Goal: Transaction & Acquisition: Download file/media

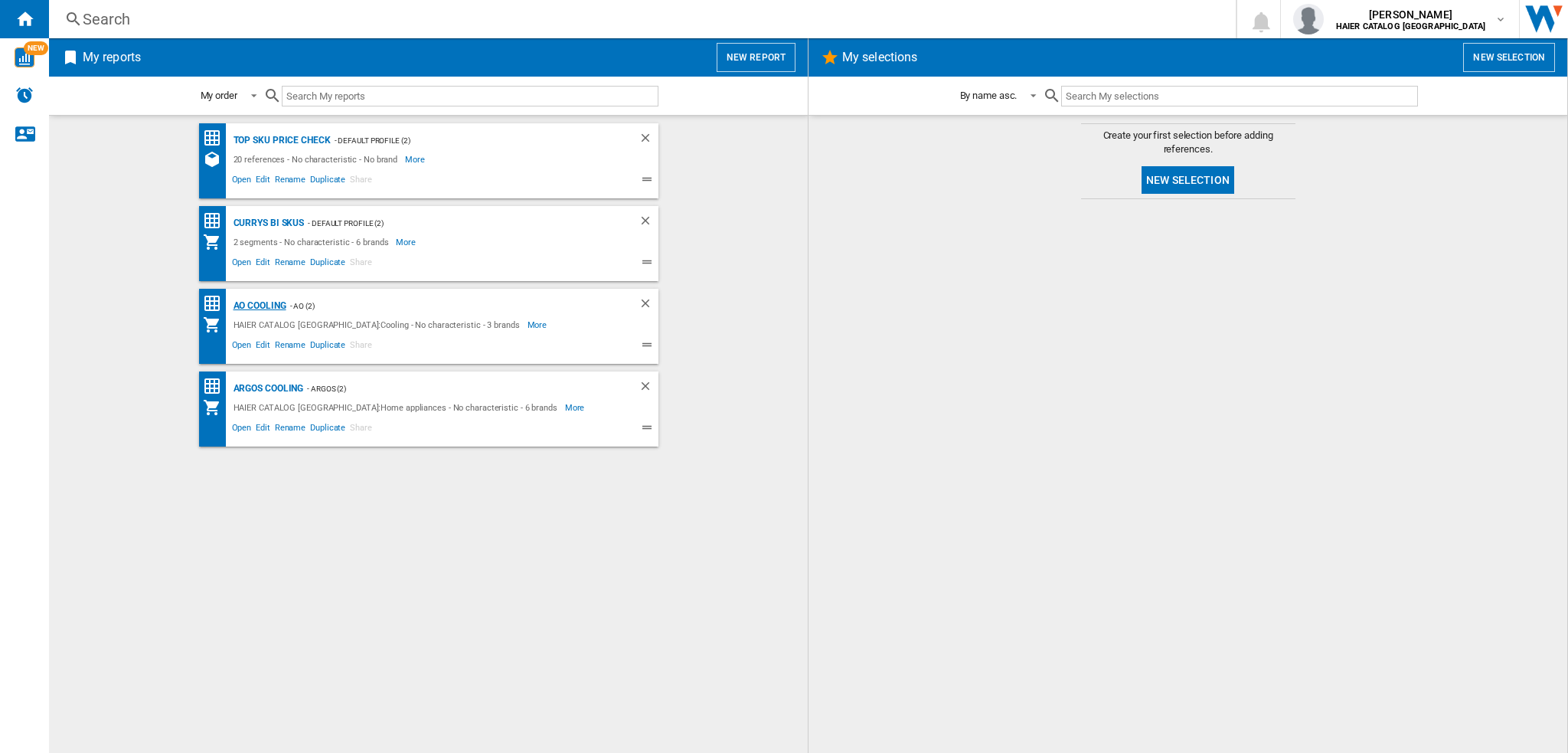
click at [262, 300] on div "AO Cooling" at bounding box center [258, 306] width 57 height 19
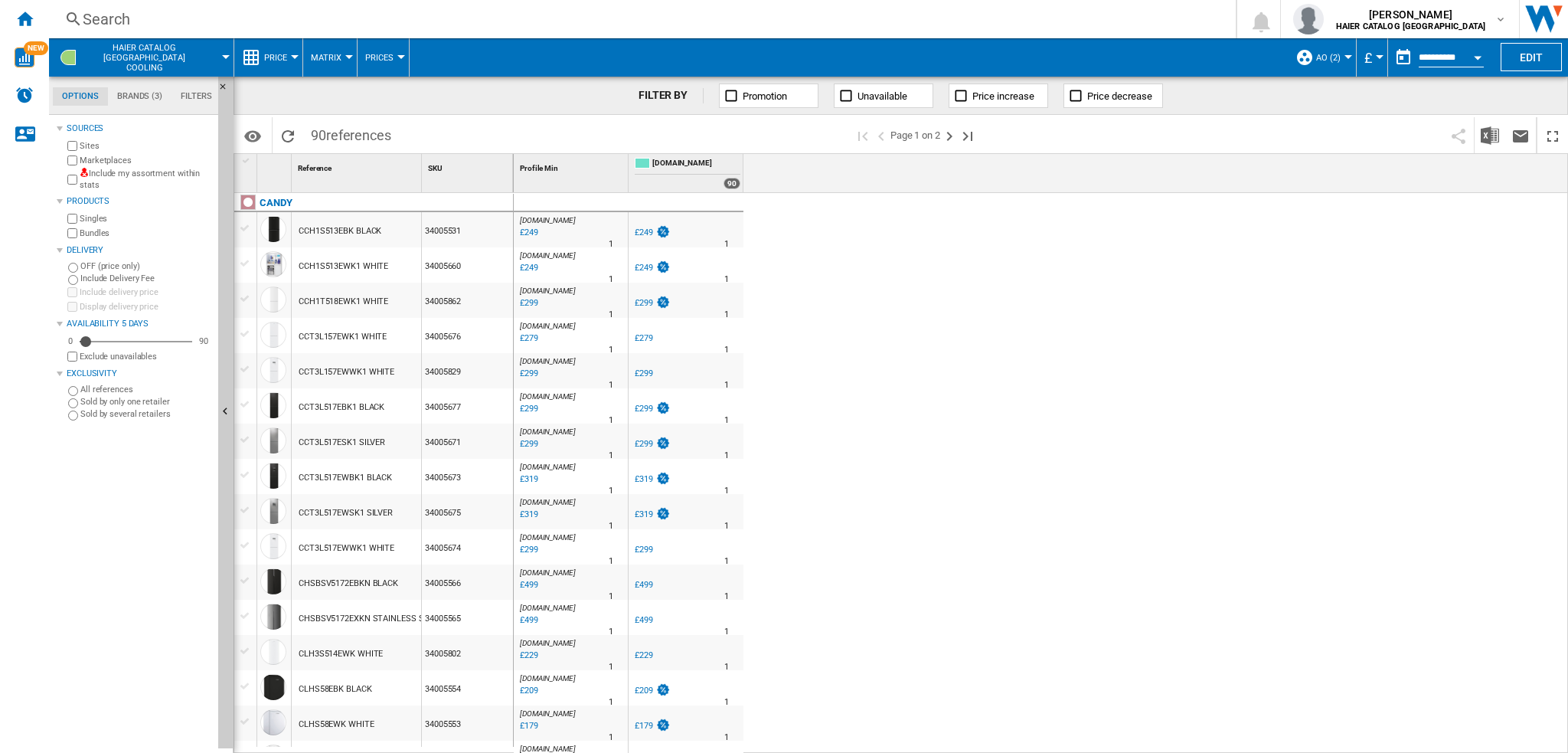
click at [288, 55] on button "Price" at bounding box center [280, 57] width 31 height 38
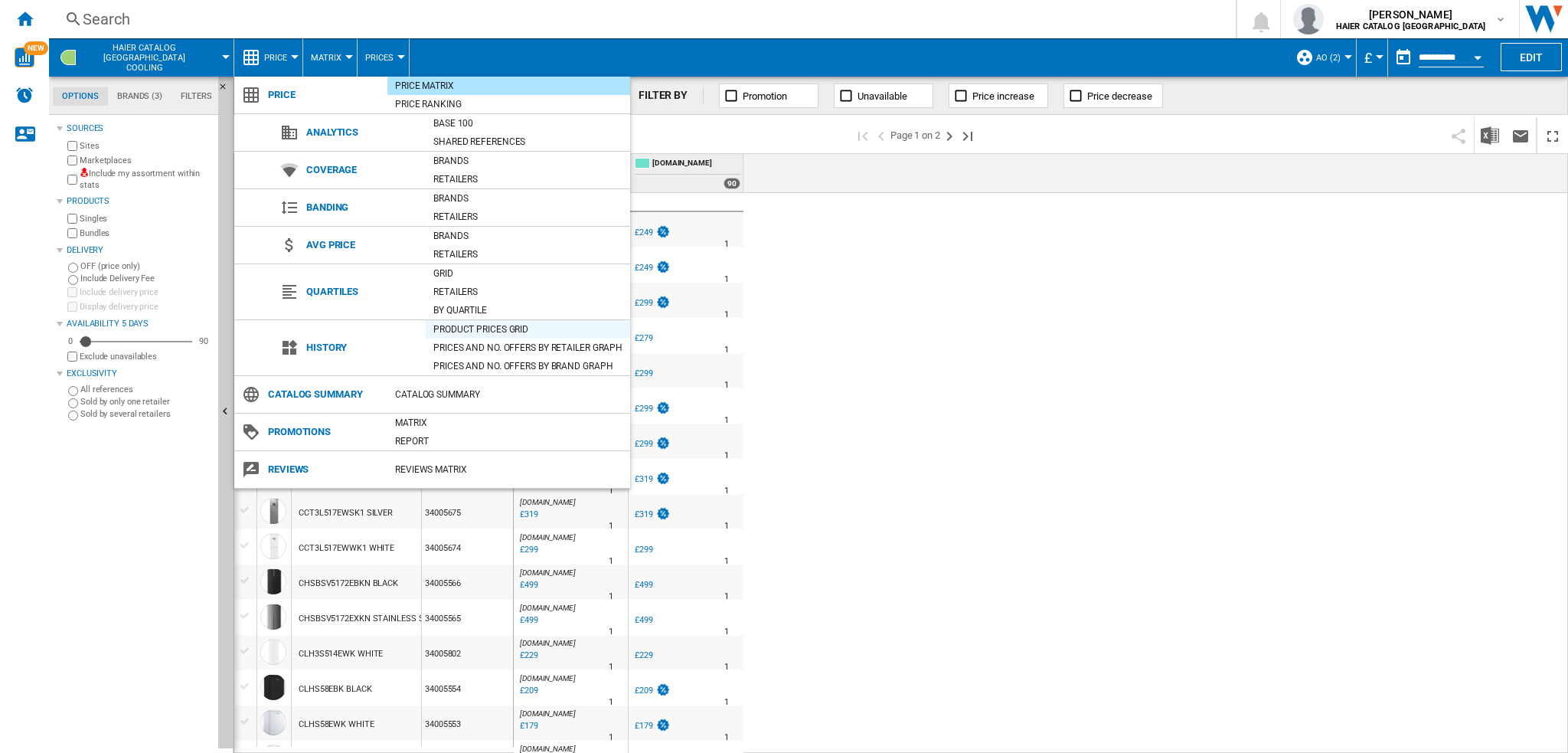
click at [518, 327] on div "Product prices grid" at bounding box center [527, 329] width 205 height 15
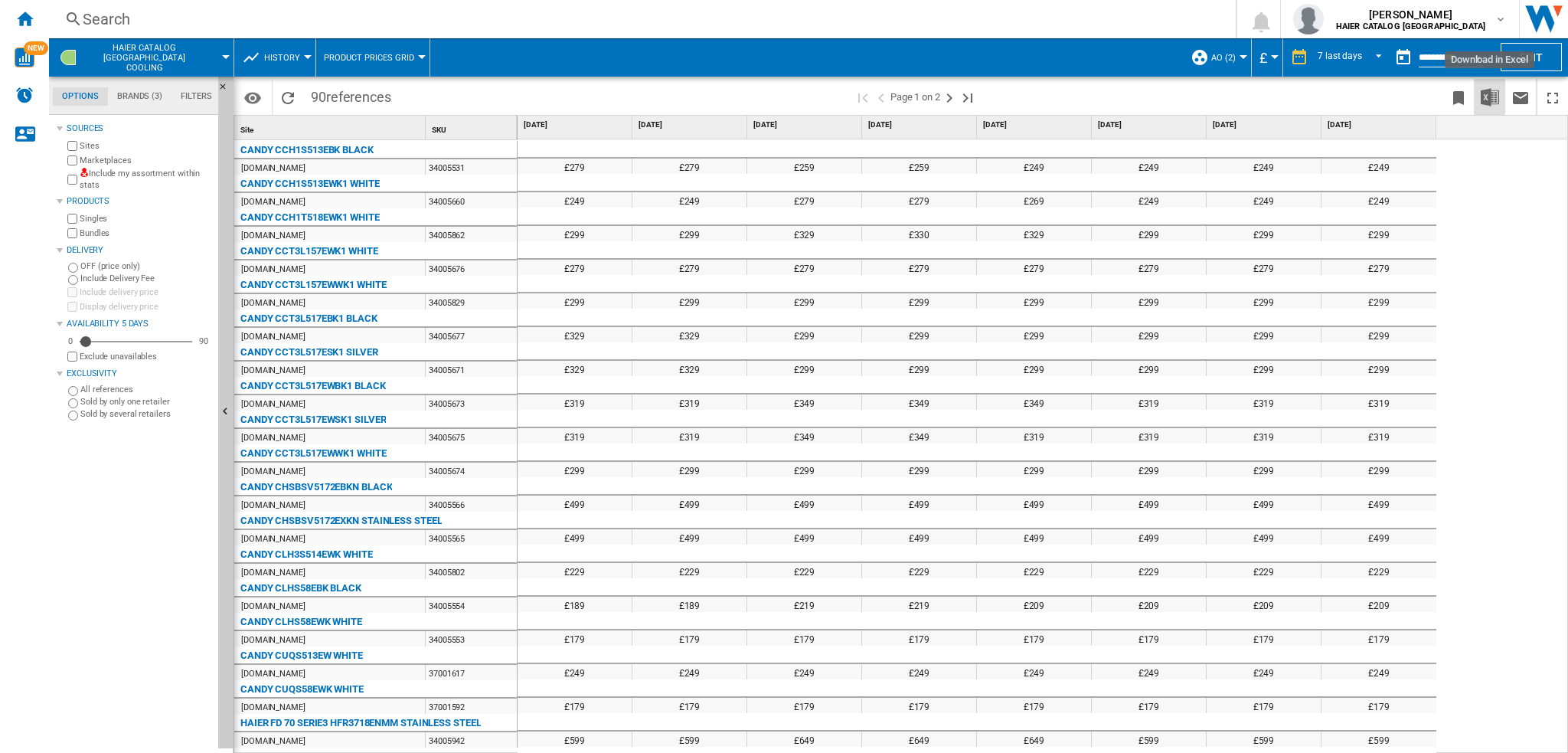
click at [1504, 95] on button "Download in Excel" at bounding box center [1491, 97] width 31 height 36
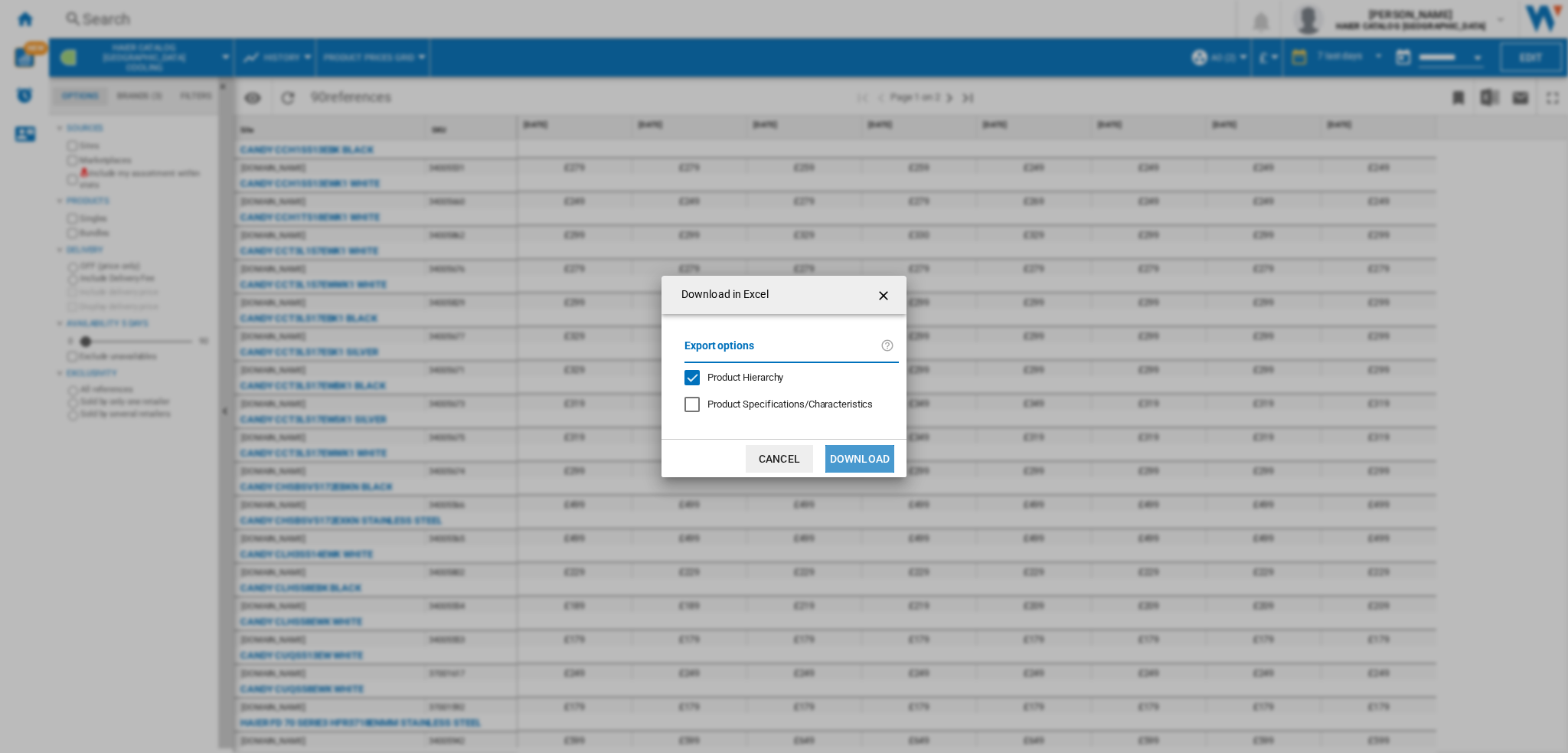
click at [857, 447] on button "Download" at bounding box center [860, 459] width 69 height 28
